Goal: Task Accomplishment & Management: Complete application form

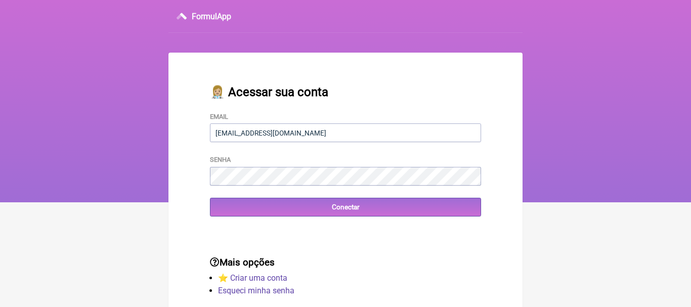
type input "[EMAIL_ADDRESS][DOMAIN_NAME]"
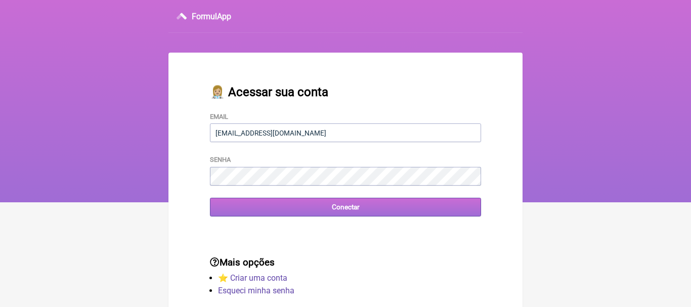
click at [345, 210] on input "Conectar" at bounding box center [345, 207] width 271 height 19
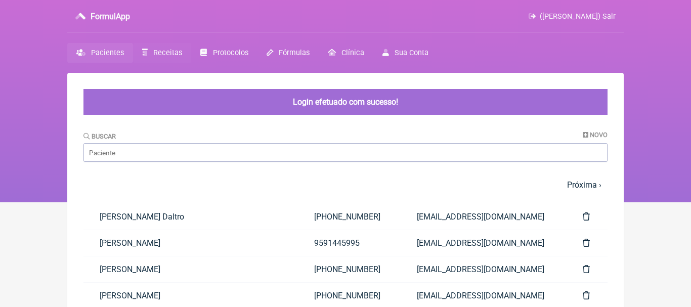
click at [165, 51] on span "Receitas" at bounding box center [167, 53] width 29 height 9
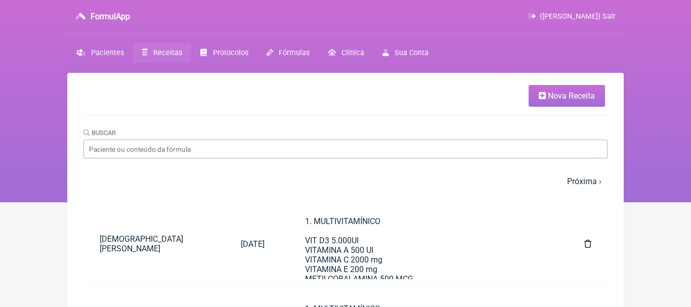
click at [552, 97] on span "Nova Receita" at bounding box center [571, 96] width 47 height 10
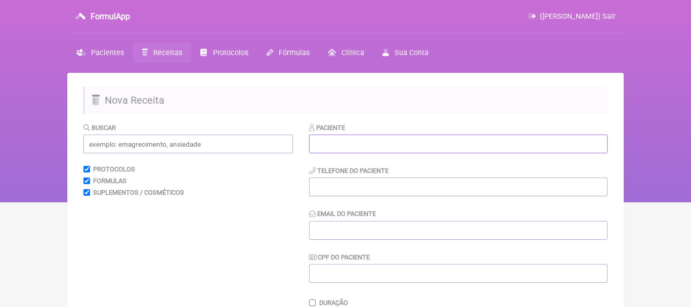
click at [360, 150] on input "text" at bounding box center [458, 144] width 298 height 19
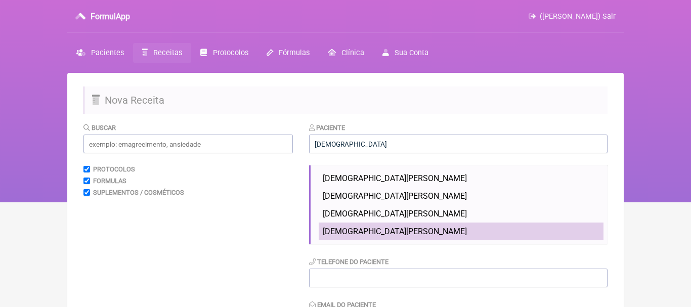
click at [384, 237] on li "Cristiane Rocha da Silva Chaves" at bounding box center [461, 232] width 285 height 18
type input "Cristiane Rocha da Silva Chaves"
type input "(21) 98877-3886"
type input "rochadasilvachavesc@gmail.com"
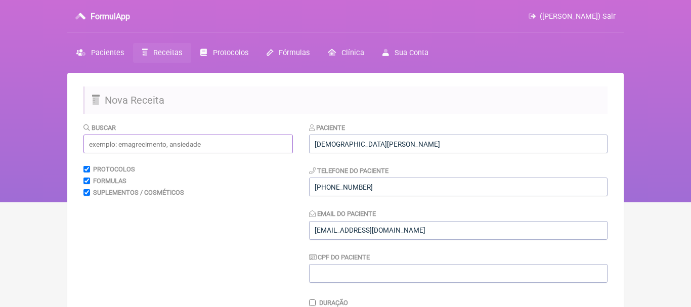
click at [220, 142] on input "text" at bounding box center [187, 144] width 209 height 19
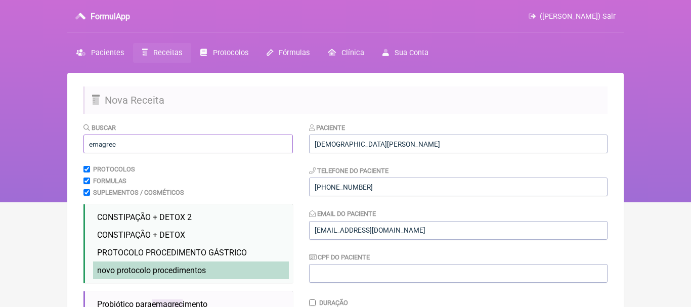
type input "emagrec"
click at [177, 266] on li "novo protocolo procedimentos emagrec imento novo" at bounding box center [191, 270] width 196 height 18
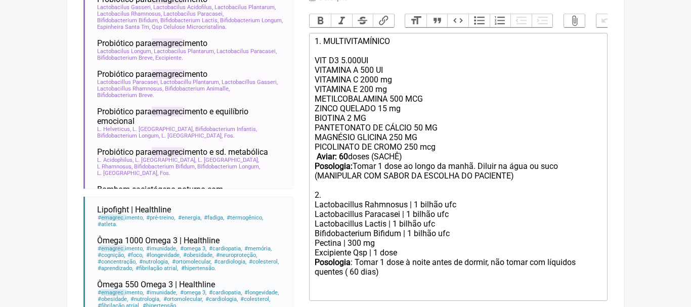
scroll to position [309, 0]
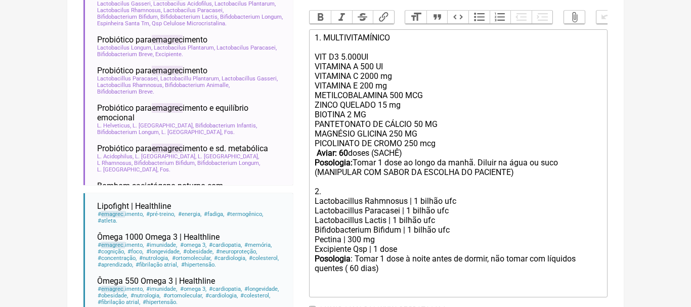
click at [477, 165] on div "PANTETONATO DE CÁLCIO 50 MG MAGNÉSIO GLICINA 250 MG PICOLINATO DE CROMO 250 mcg…" at bounding box center [458, 157] width 287 height 77
click at [498, 162] on div "PANTETONATO DE CÁLCIO 50 MG MAGNÉSIO GLICINA 250 MG PICOLINATO DE CROMO 250 mcg…" at bounding box center [458, 157] width 287 height 77
click at [345, 154] on strong "Aviar: 60" at bounding box center [332, 153] width 31 height 10
click at [353, 271] on div "Posologia : Tomar 1 dose à noite antes de dormir, não tomar com líquidos quente…" at bounding box center [458, 273] width 287 height 39
type trix-editor "<div>1. MULTIVITAMÍNICO<br><br>VIT D3 5.000UI<br>VITAMINA A 500 UI<br>&nbsp;VIT…"
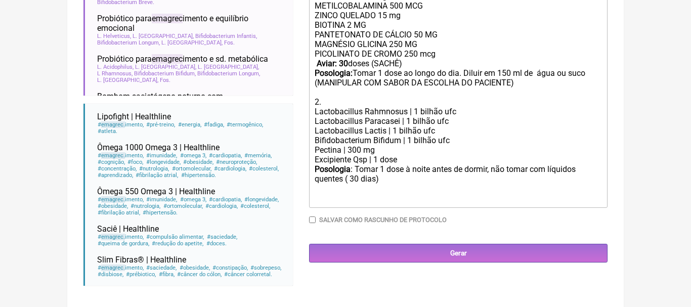
scroll to position [401, 0]
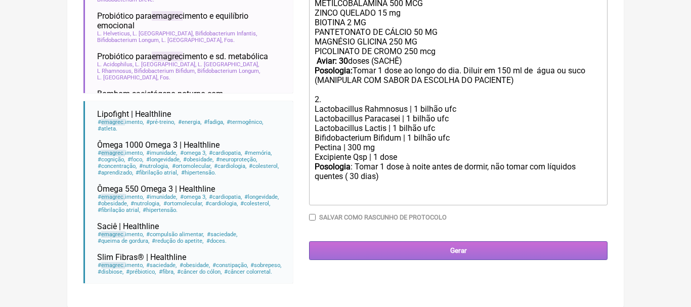
click at [453, 248] on input "Gerar" at bounding box center [458, 250] width 298 height 19
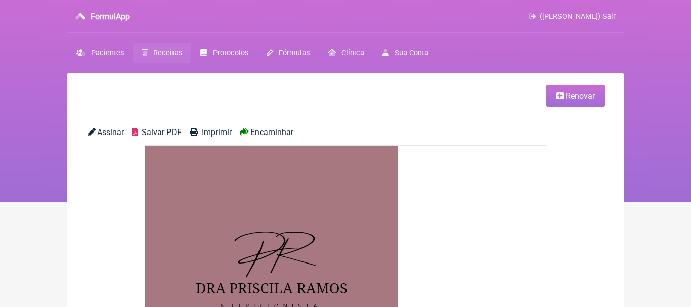
click at [284, 132] on span "Encaminhar" at bounding box center [271, 132] width 43 height 10
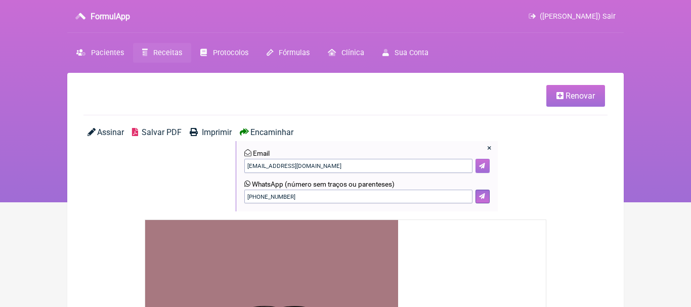
click at [483, 164] on icon at bounding box center [482, 166] width 6 height 6
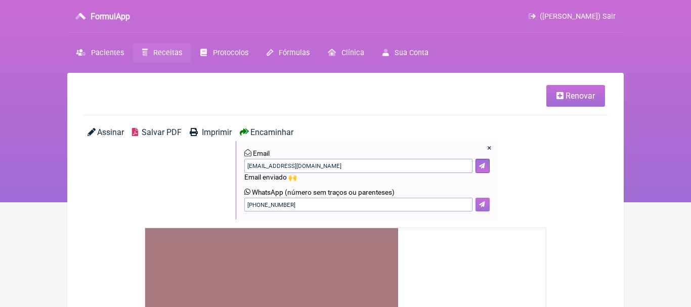
click at [482, 206] on icon at bounding box center [482, 204] width 6 height 6
